Goal: Task Accomplishment & Management: Use online tool/utility

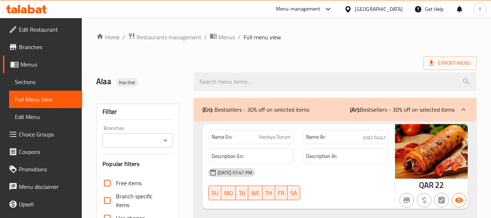
click at [391, 12] on div "[GEOGRAPHIC_DATA]" at bounding box center [379, 9] width 48 height 8
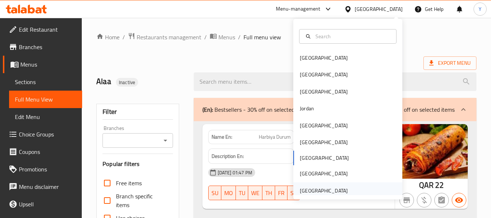
click at [339, 192] on div "[GEOGRAPHIC_DATA]" at bounding box center [324, 190] width 48 height 8
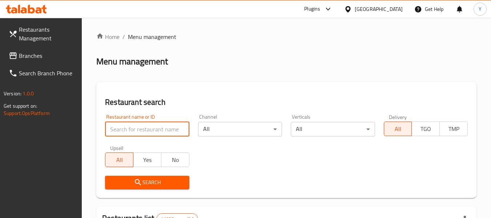
click at [166, 132] on input "search" at bounding box center [147, 129] width 84 height 15
paste input "Teatopia Bliss"
type input "Teatopia Bliss"
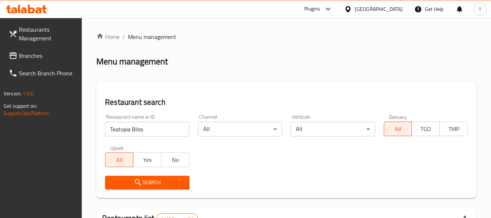
click at [168, 187] on button "Search" at bounding box center [147, 182] width 84 height 13
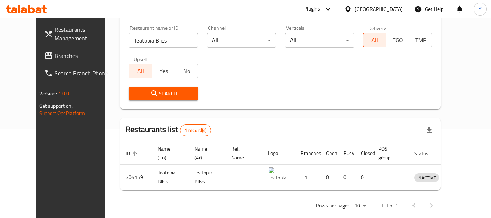
scroll to position [100, 0]
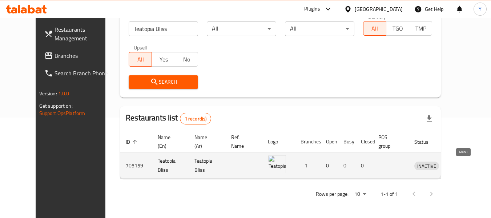
click at [461, 163] on icon "enhanced table" at bounding box center [458, 165] width 9 height 9
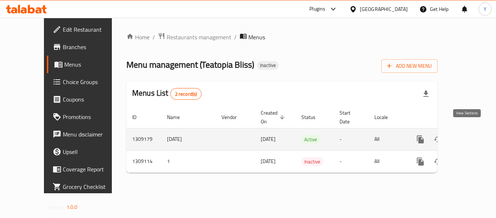
click at [469, 135] on icon "enhanced table" at bounding box center [473, 139] width 9 height 9
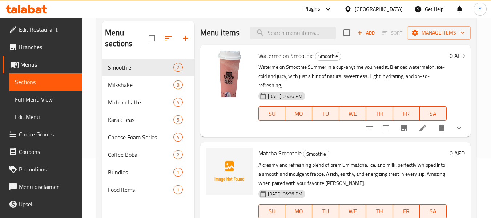
scroll to position [62, 0]
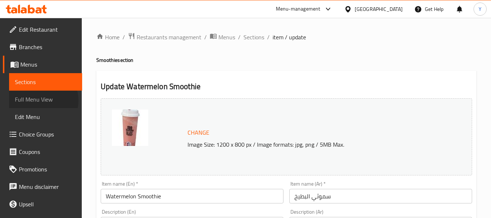
click at [41, 100] on span "Full Menu View" at bounding box center [45, 99] width 61 height 9
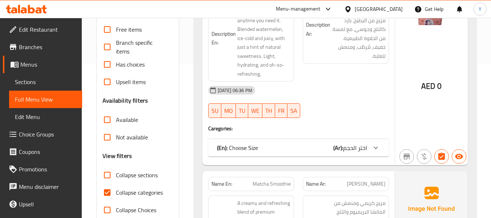
scroll to position [143, 0]
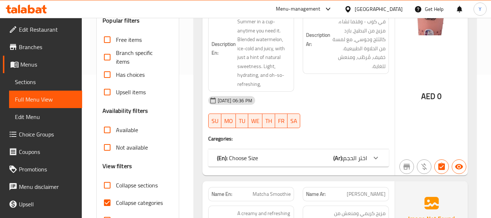
click at [109, 203] on input "Collapse categories" at bounding box center [106, 202] width 17 height 17
checkbox input "false"
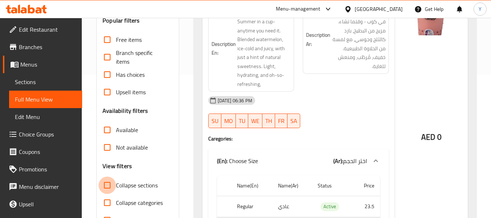
click at [110, 186] on input "Collapse sections" at bounding box center [106, 184] width 17 height 17
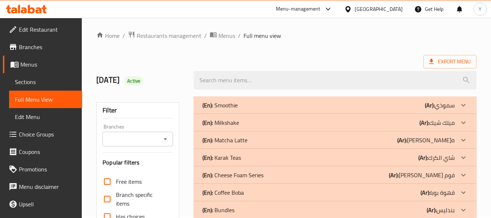
scroll to position [0, 0]
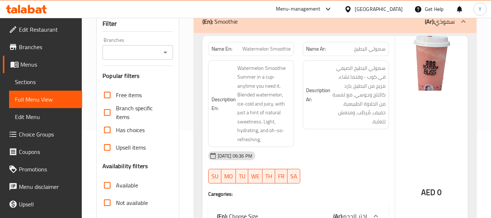
scroll to position [87, 0]
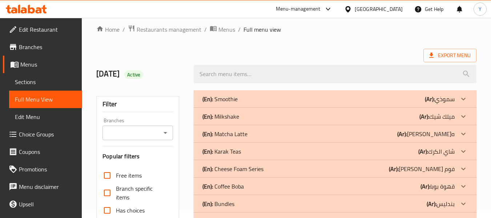
scroll to position [0, 0]
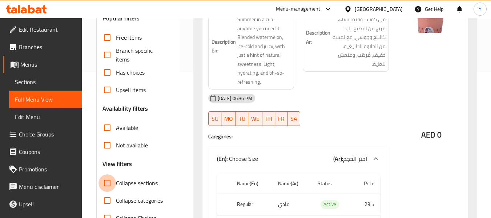
scroll to position [131, 0]
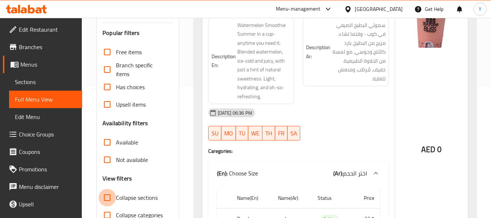
click at [98, 189] on input "Collapse sections" at bounding box center [106, 197] width 17 height 17
checkbox input "true"
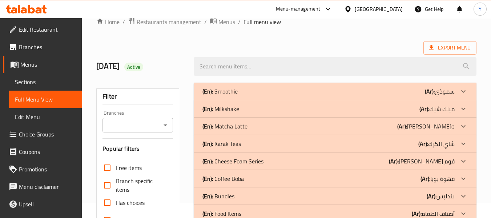
scroll to position [16, 0]
click at [379, 89] on div "(En): Smoothie (Ar): سموذي" at bounding box center [328, 90] width 252 height 9
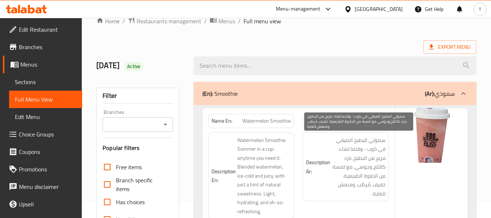
click at [367, 146] on span "سموثي البطيخ الصيفي في كوب - وقتما تشاء. مزيج من البطيخ، بارد كالثلج وجوسي، مع …" at bounding box center [359, 167] width 54 height 63
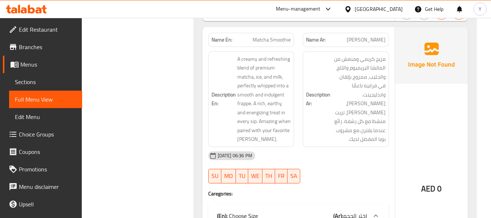
scroll to position [379, 0]
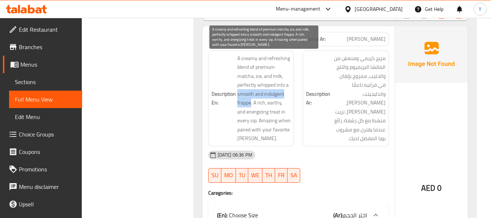
drag, startPoint x: 238, startPoint y: 94, endPoint x: 251, endPoint y: 101, distance: 14.5
click at [251, 101] on span "A creamy and refreshing blend of premium matcha, ice, and milk, perfectly whipp…" at bounding box center [264, 98] width 54 height 89
copy span "smooth and indulgent frappe"
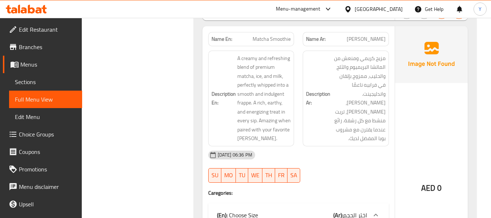
click at [267, 39] on span "Matcha Smoothie" at bounding box center [272, 39] width 38 height 8
copy span "Matcha Smoothie"
click at [148, 141] on div "Filter Branches Branches Popular filters Free items Branch specific items Has c…" at bounding box center [140, 86] width 97 height 744
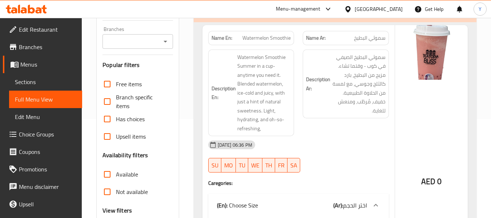
scroll to position [89, 0]
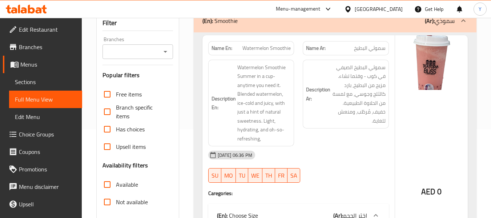
click at [282, 49] on span "Watermelon Smoothie" at bounding box center [266, 48] width 48 height 8
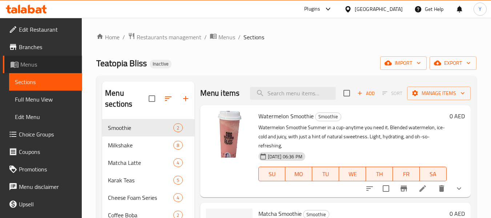
scroll to position [62, 0]
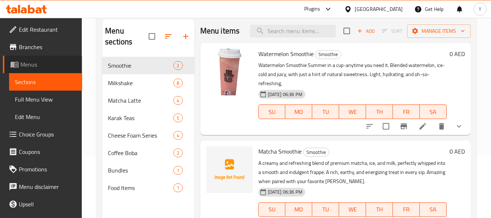
click at [57, 68] on span "Menus" at bounding box center [48, 64] width 56 height 9
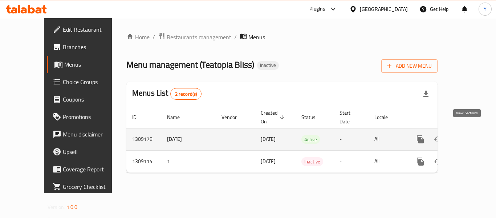
click at [469, 135] on icon "enhanced table" at bounding box center [473, 139] width 9 height 9
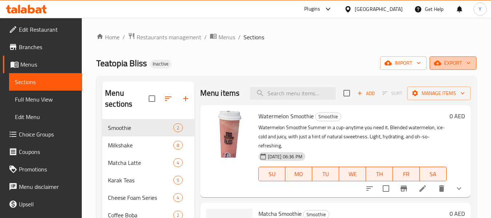
click at [456, 64] on span "export" at bounding box center [452, 63] width 35 height 9
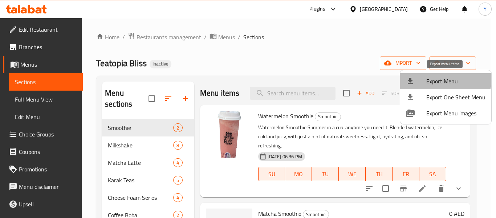
click at [436, 77] on span "Export Menu" at bounding box center [456, 81] width 59 height 9
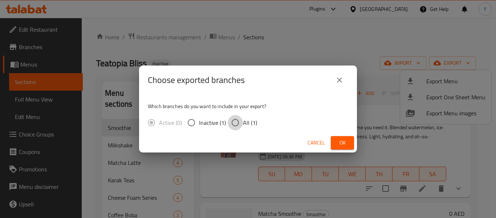
click at [237, 121] on input "All (1)" at bounding box center [235, 122] width 15 height 15
radio input "true"
click at [348, 142] on span "Ok" at bounding box center [343, 142] width 12 height 9
